Goal: Use online tool/utility: Utilize a website feature to perform a specific function

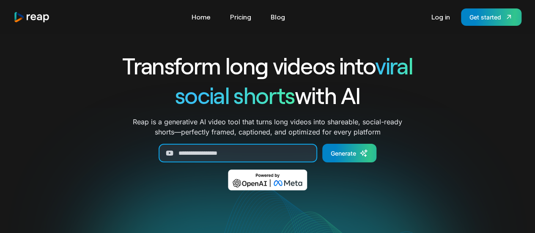
click at [199, 154] on input "Generate Form" at bounding box center [238, 153] width 159 height 19
paste input "**********"
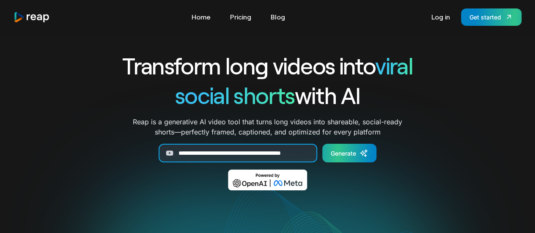
type input "**********"
click at [361, 153] on icon "Generate Form" at bounding box center [364, 153] width 8 height 8
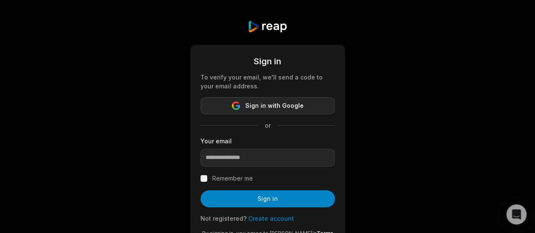
click at [274, 105] on span "Sign in with Google" at bounding box center [274, 106] width 58 height 10
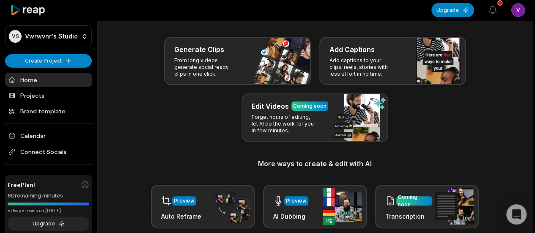
scroll to position [32, 0]
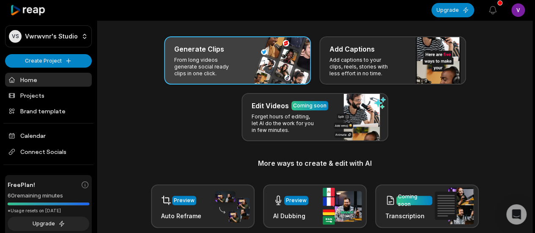
click at [257, 70] on div "Generate Clips From long videos generate social ready clips in one click." at bounding box center [237, 60] width 147 height 48
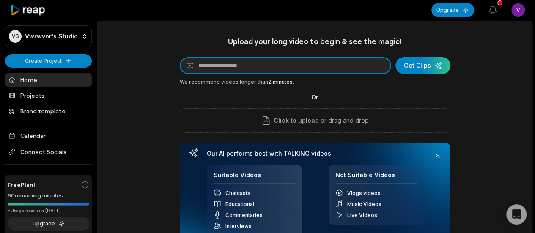
click at [257, 70] on input at bounding box center [286, 65] width 212 height 17
paste input "**********"
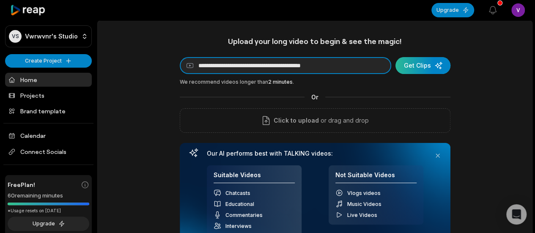
type input "**********"
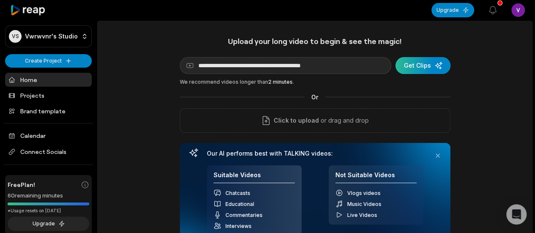
click at [413, 69] on div "submit" at bounding box center [423, 65] width 55 height 17
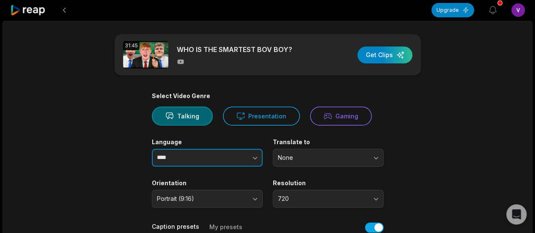
click at [240, 161] on button "button" at bounding box center [238, 158] width 48 height 18
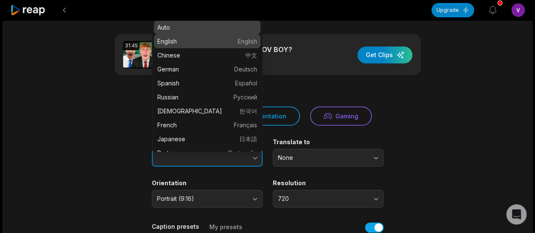
type input "*******"
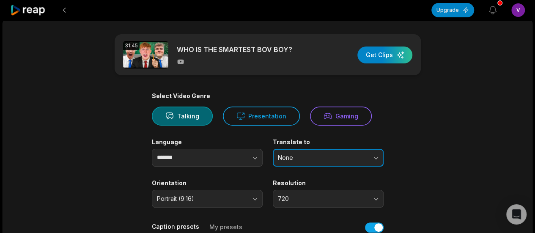
click at [315, 161] on button "None" at bounding box center [328, 158] width 111 height 18
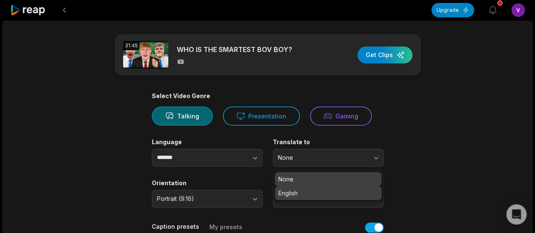
click at [309, 193] on p "English" at bounding box center [328, 193] width 100 height 9
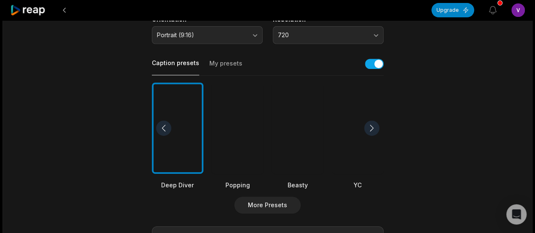
scroll to position [164, 0]
click at [292, 135] on div at bounding box center [298, 128] width 52 height 92
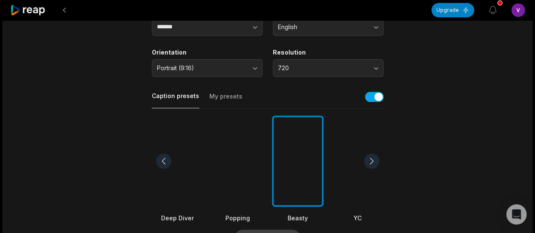
scroll to position [0, 0]
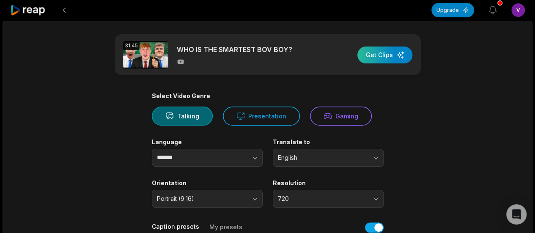
click at [380, 55] on div "button" at bounding box center [385, 55] width 55 height 17
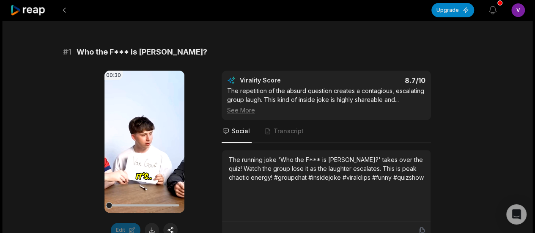
scroll to position [124, 0]
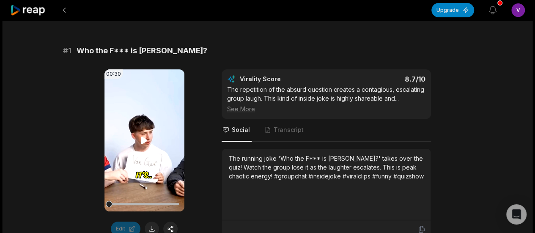
click at [140, 139] on icon at bounding box center [144, 140] width 10 height 10
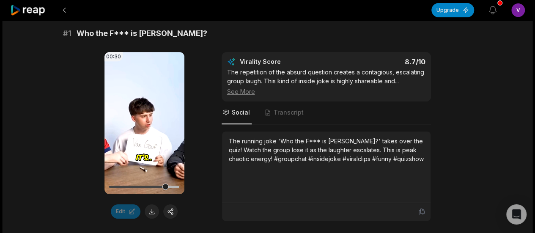
scroll to position [142, 0]
click at [144, 121] on icon at bounding box center [144, 123] width 10 height 10
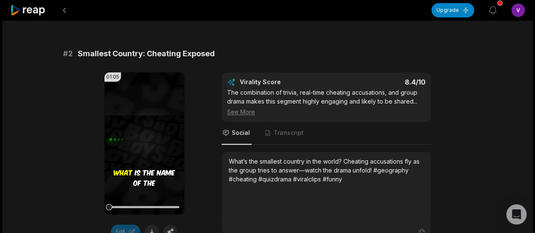
scroll to position [366, 0]
click at [144, 148] on video "Your browser does not support mp4 format." at bounding box center [145, 143] width 80 height 142
click at [145, 143] on icon at bounding box center [144, 143] width 10 height 10
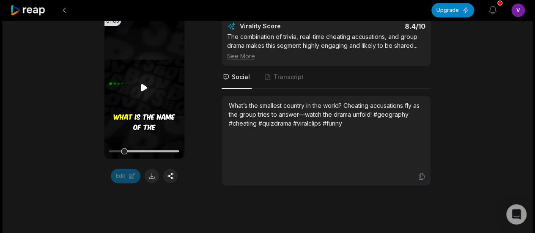
scroll to position [434, 0]
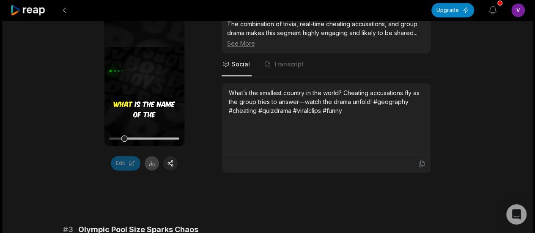
click at [153, 164] on button at bounding box center [152, 163] width 14 height 14
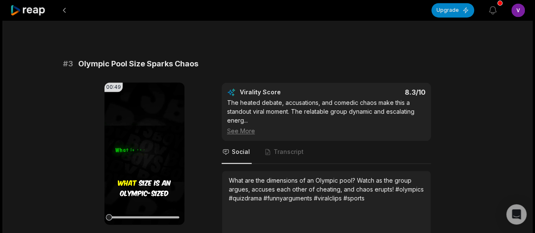
scroll to position [645, 0]
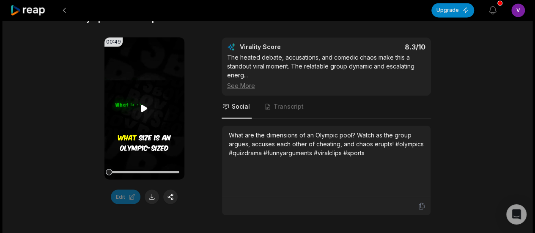
click at [143, 111] on icon at bounding box center [144, 108] width 10 height 10
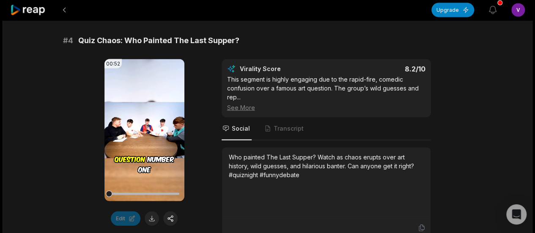
scroll to position [878, 0]
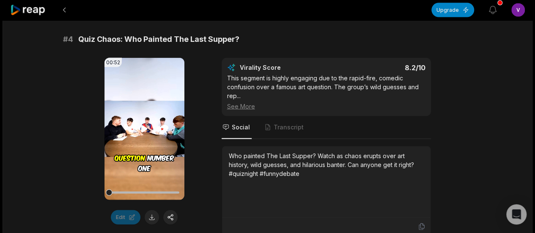
click at [143, 126] on icon at bounding box center [144, 129] width 6 height 7
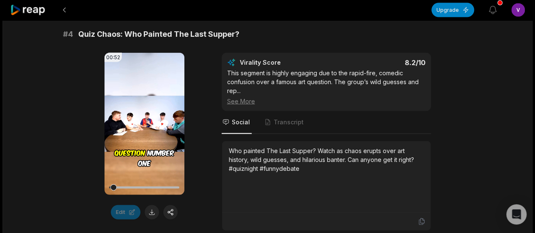
scroll to position [885, 0]
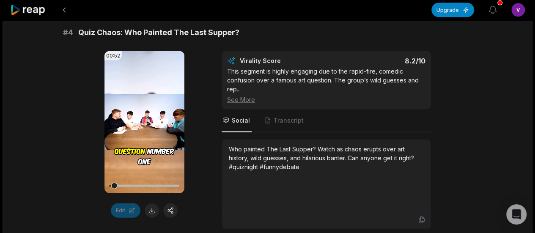
click at [146, 120] on icon at bounding box center [144, 123] width 3 height 6
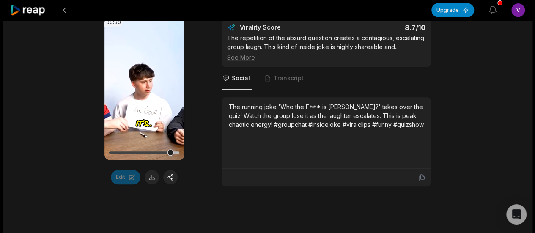
scroll to position [0, 0]
